Goal: Task Accomplishment & Management: Manage account settings

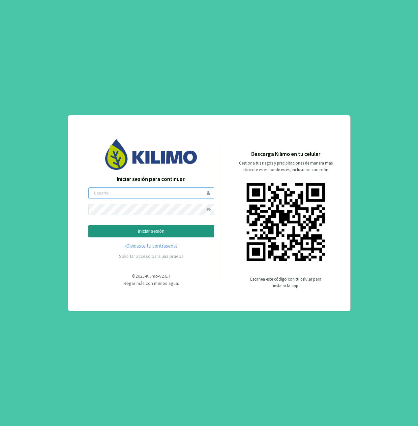
click at [143, 197] on input "email" at bounding box center [151, 193] width 126 height 12
type input "[EMAIL_ADDRESS][DOMAIN_NAME]"
click at [194, 226] on button "iniciar sesión" at bounding box center [151, 231] width 126 height 12
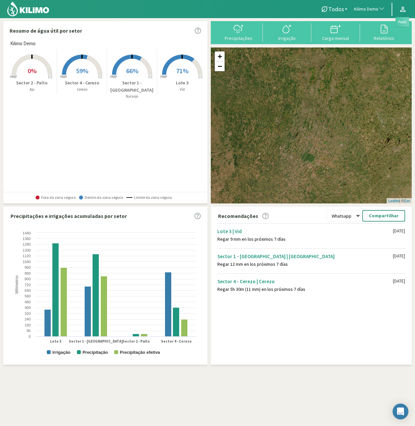
click at [407, 13] on link at bounding box center [403, 9] width 14 height 13
click at [394, 40] on link "Sair" at bounding box center [384, 38] width 52 height 14
